Goal: Task Accomplishment & Management: Manage account settings

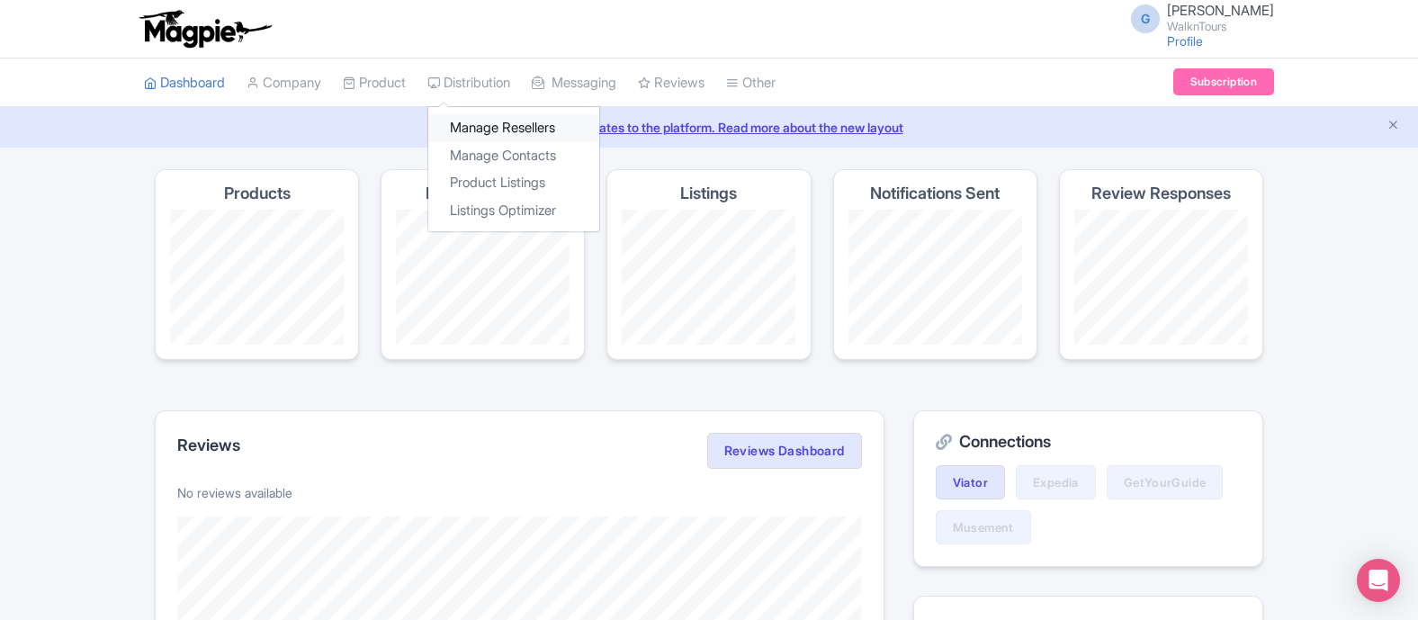
click at [498, 124] on link "Manage Resellers" at bounding box center [513, 128] width 171 height 28
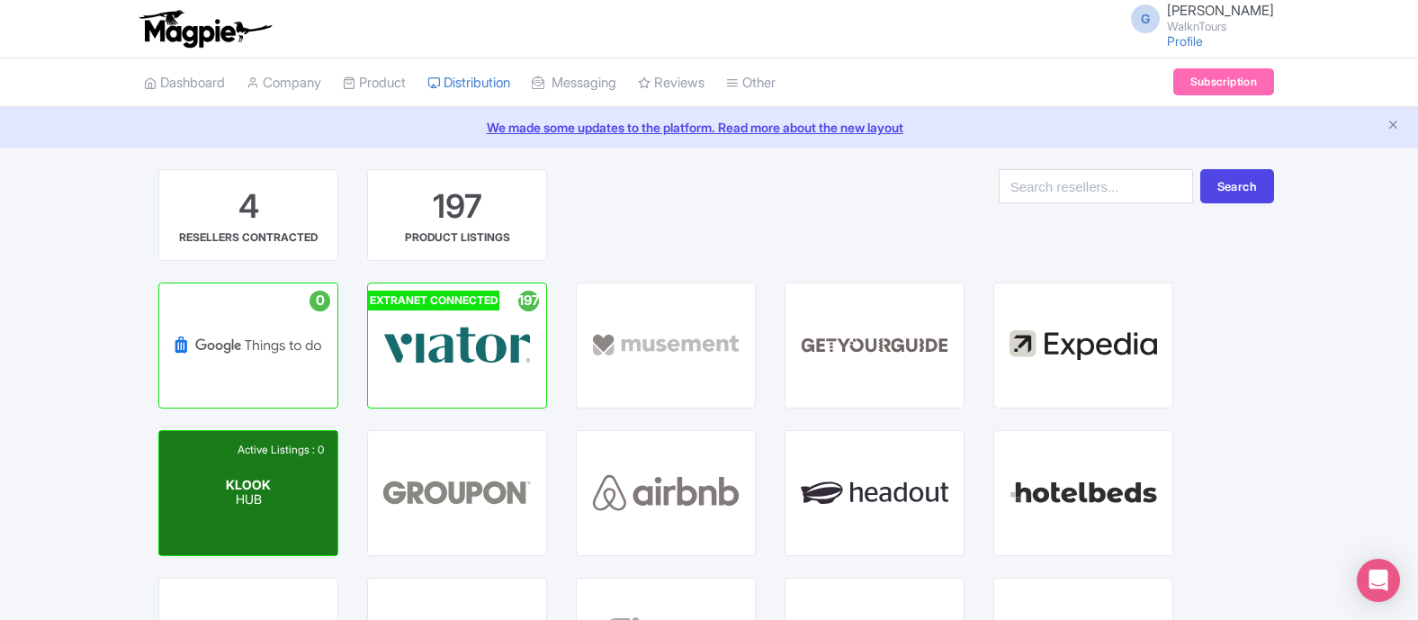
click at [277, 490] on div "Active Listings : 0 KLOOK HUB" at bounding box center [248, 493] width 178 height 124
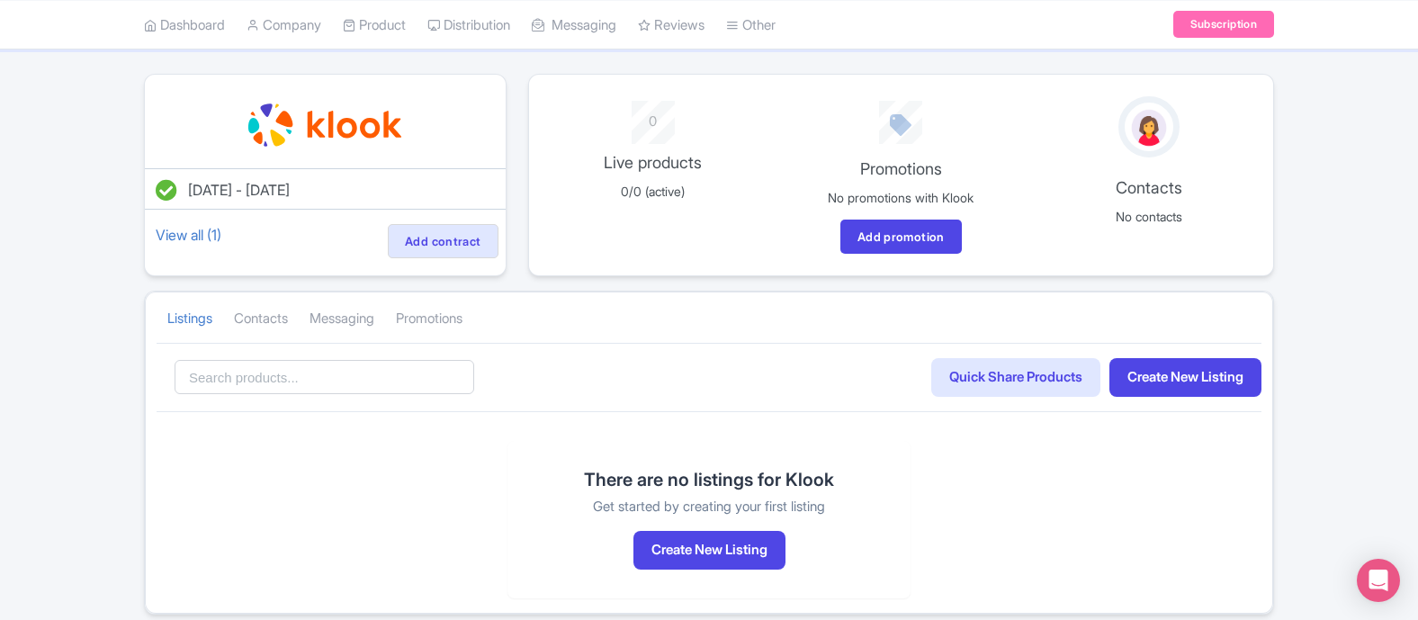
scroll to position [93, 0]
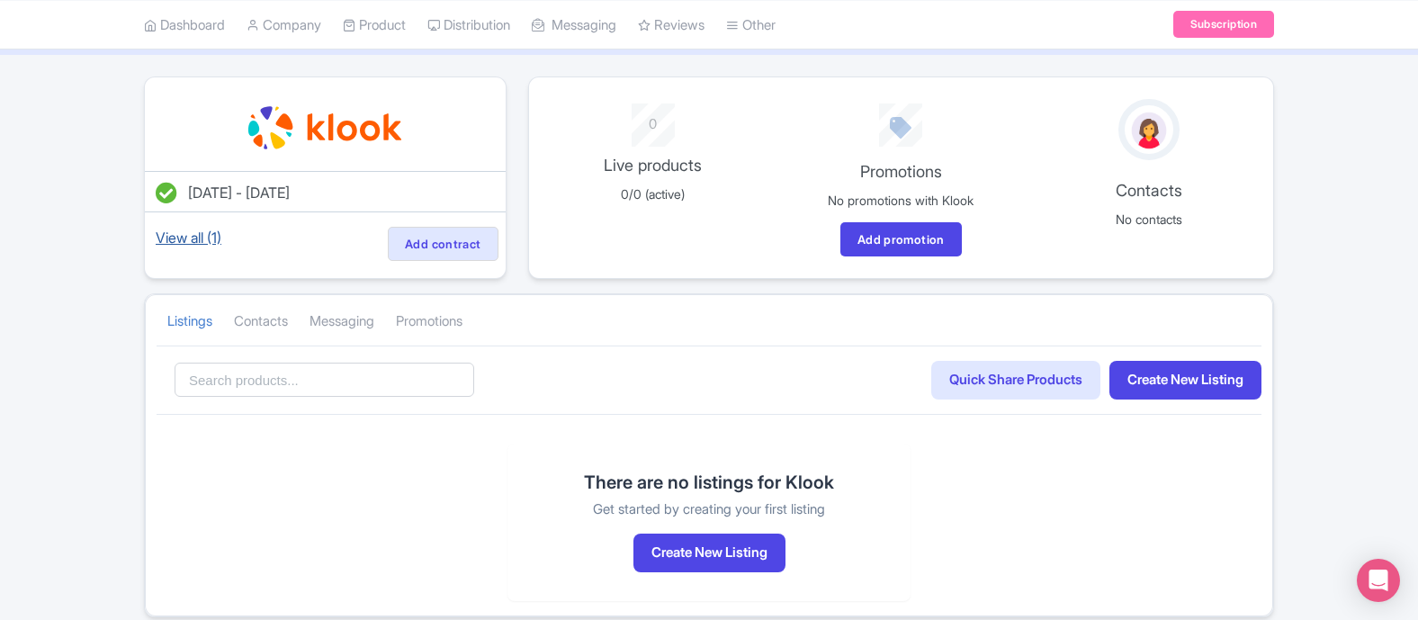
click at [204, 238] on link "View all (1)" at bounding box center [188, 237] width 73 height 25
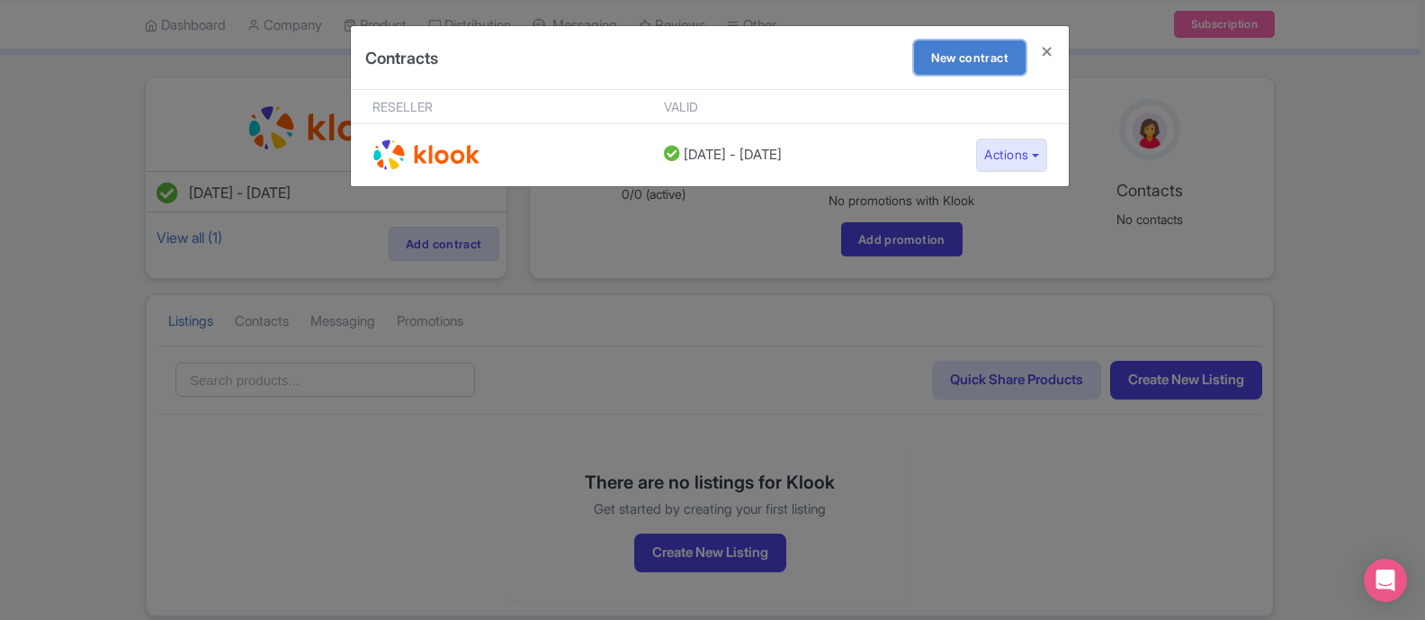
click at [975, 69] on link "New contract" at bounding box center [970, 57] width 112 height 34
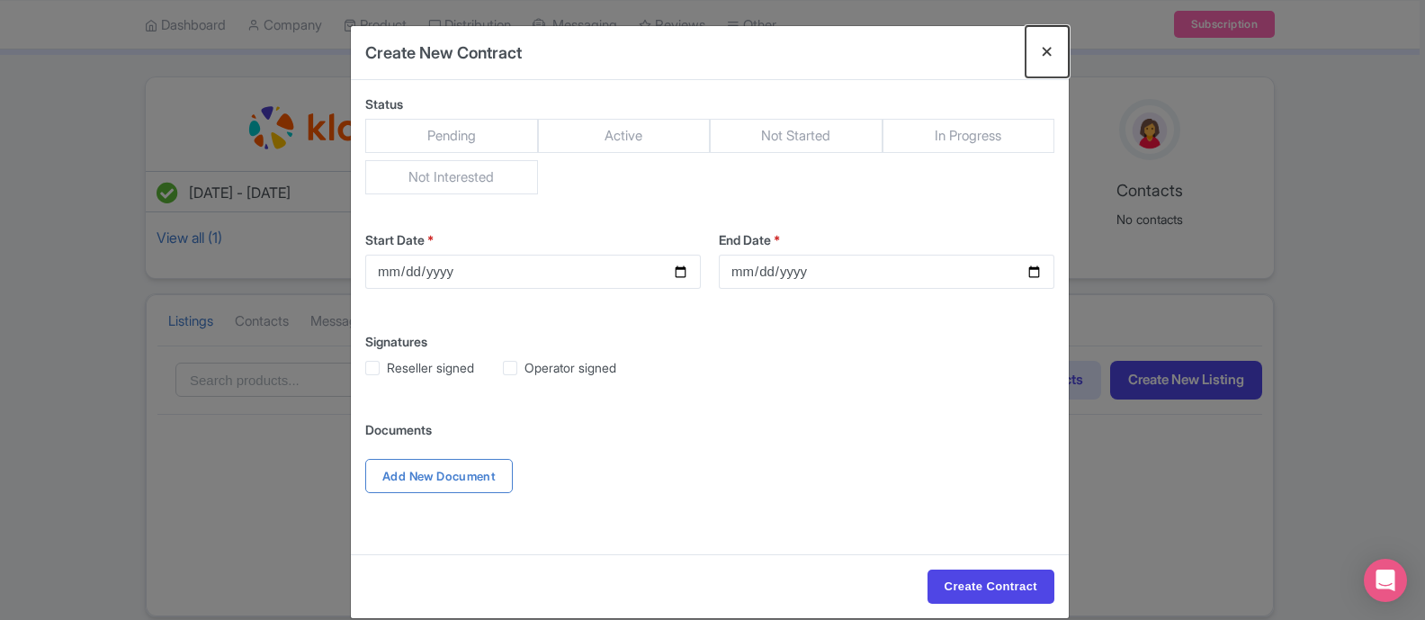
click at [1042, 44] on button "Close" at bounding box center [1047, 51] width 43 height 51
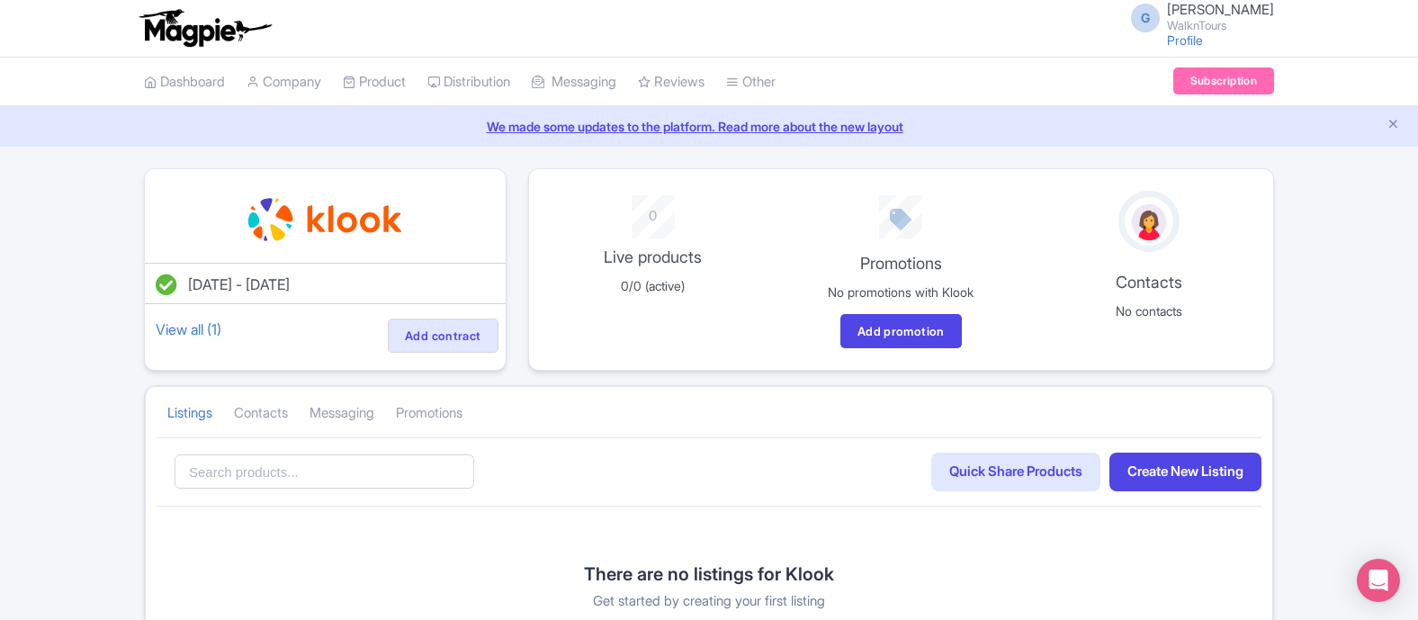
scroll to position [0, 0]
